Goal: Task Accomplishment & Management: Manage account settings

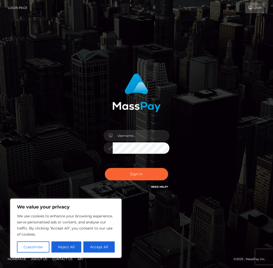
click at [209, 55] on div "Sign in" at bounding box center [136, 134] width 273 height 205
click at [156, 136] on input "text" at bounding box center [141, 135] width 57 height 11
click at [92, 249] on button "Accept All" at bounding box center [98, 247] width 31 height 11
checkbox input "true"
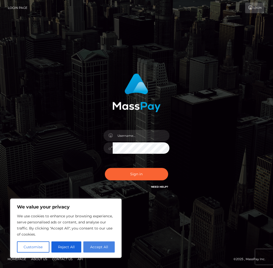
checkbox input "true"
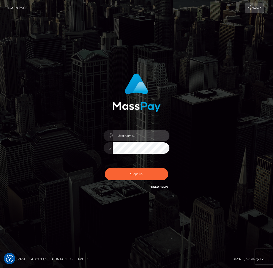
click at [155, 137] on input "text" at bounding box center [141, 135] width 57 height 11
type input "[EMAIL_ADDRESS][DOMAIN_NAME]"
click at [208, 200] on div "[EMAIL_ADDRESS][DOMAIN_NAME]" at bounding box center [136, 134] width 273 height 205
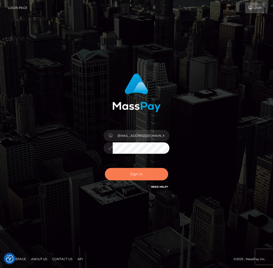
click at [150, 175] on button "Sign in" at bounding box center [136, 174] width 63 height 12
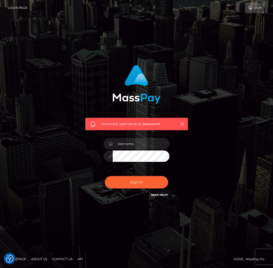
type input "[EMAIL_ADDRESS][DOMAIN_NAME]"
click at [144, 159] on div "[EMAIL_ADDRESS][DOMAIN_NAME]" at bounding box center [136, 153] width 73 height 39
drag, startPoint x: 140, startPoint y: 162, endPoint x: 88, endPoint y: 152, distance: 52.3
click at [90, 152] on div "Incorrect username or password. tentaclemilk101@gmail.com" at bounding box center [137, 131] width 110 height 141
click at [105, 176] on button "Sign in" at bounding box center [136, 182] width 63 height 12
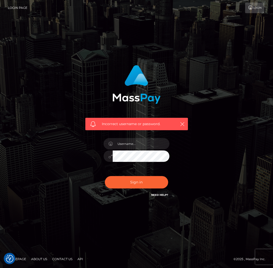
type input "[EMAIL_ADDRESS][DOMAIN_NAME]"
click at [107, 152] on div at bounding box center [137, 156] width 66 height 10
click at [105, 176] on button "Sign in" at bounding box center [136, 182] width 63 height 12
click at [261, 130] on div "Incorrect username or password." at bounding box center [136, 134] width 273 height 222
drag, startPoint x: 160, startPoint y: 197, endPoint x: 170, endPoint y: 197, distance: 9.6
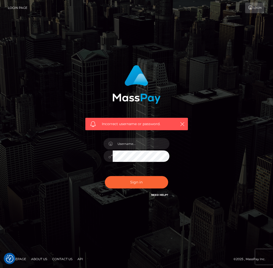
click at [160, 197] on link "Need Help?" at bounding box center [159, 194] width 17 height 3
